Goal: Find specific page/section: Find specific page/section

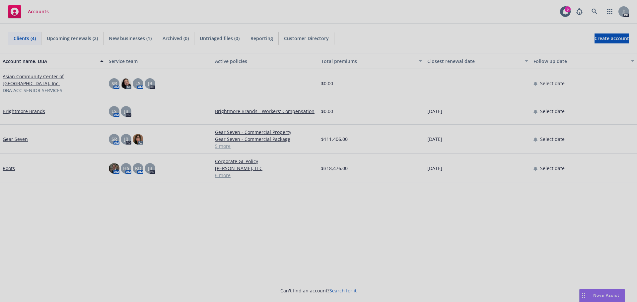
click at [18, 189] on div at bounding box center [318, 151] width 637 height 302
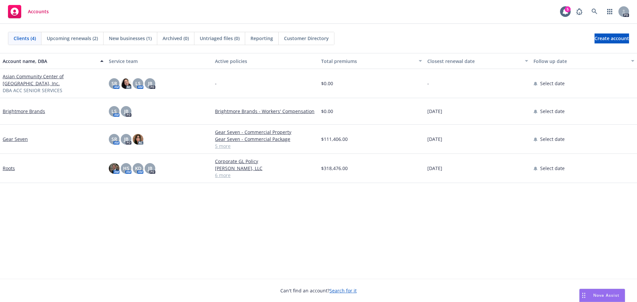
drag, startPoint x: 63, startPoint y: 0, endPoint x: 38, endPoint y: 214, distance: 215.6
click at [38, 217] on div "Account name, DBA Service team Active policies Total premiums Closest renewal d…" at bounding box center [318, 166] width 637 height 226
click at [9, 165] on link "Roots" at bounding box center [9, 168] width 12 height 7
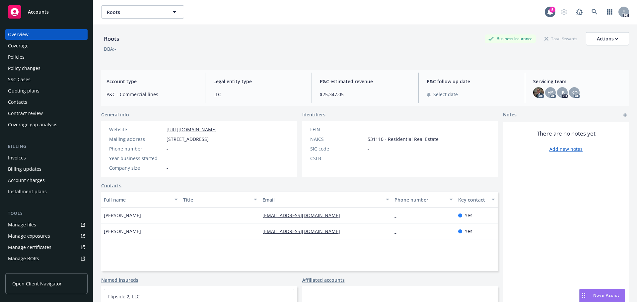
click at [30, 11] on span "Accounts" at bounding box center [38, 11] width 21 height 5
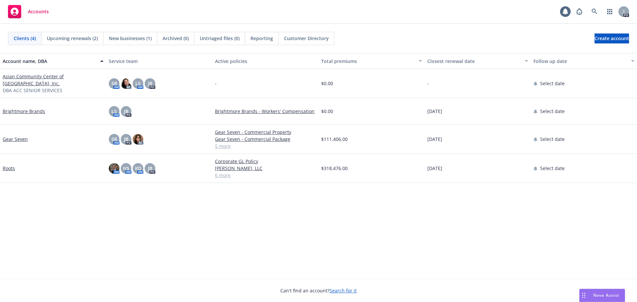
click at [10, 169] on link "Roots" at bounding box center [9, 168] width 12 height 7
click at [4, 169] on link "Roots" at bounding box center [9, 168] width 12 height 7
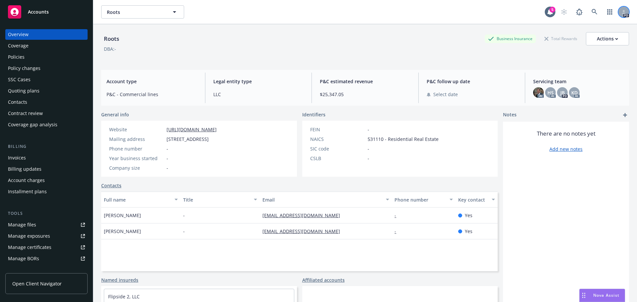
click at [618, 11] on div at bounding box center [623, 12] width 11 height 11
click at [400, 54] on div "Roots Business Insurance Total Rewards Actions DBA: -" at bounding box center [365, 45] width 528 height 27
click at [560, 94] on span "JB" at bounding box center [562, 92] width 4 height 7
